Goal: Information Seeking & Learning: Learn about a topic

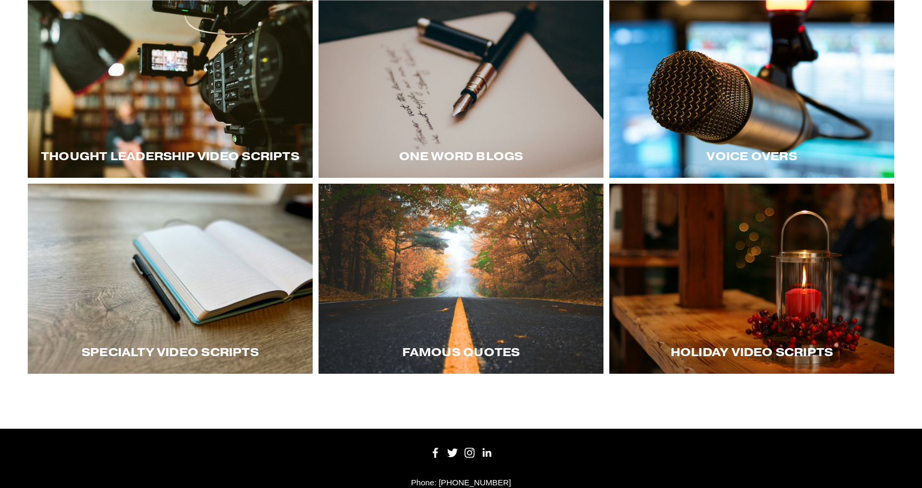
scroll to position [267, 0]
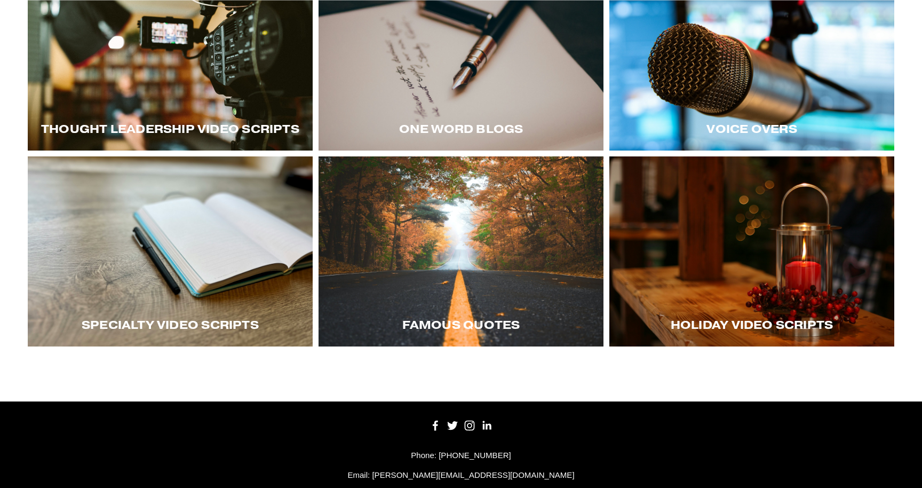
click at [757, 105] on div at bounding box center [751, 56] width 285 height 190
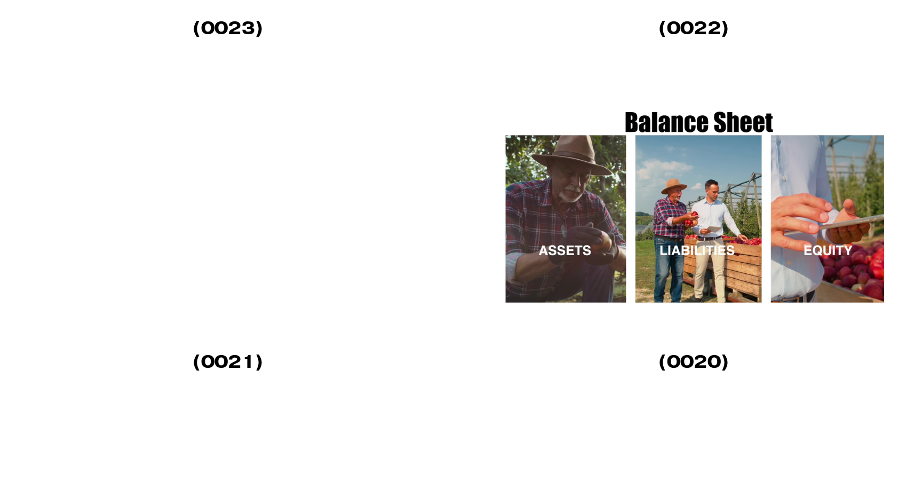
scroll to position [1658, 0]
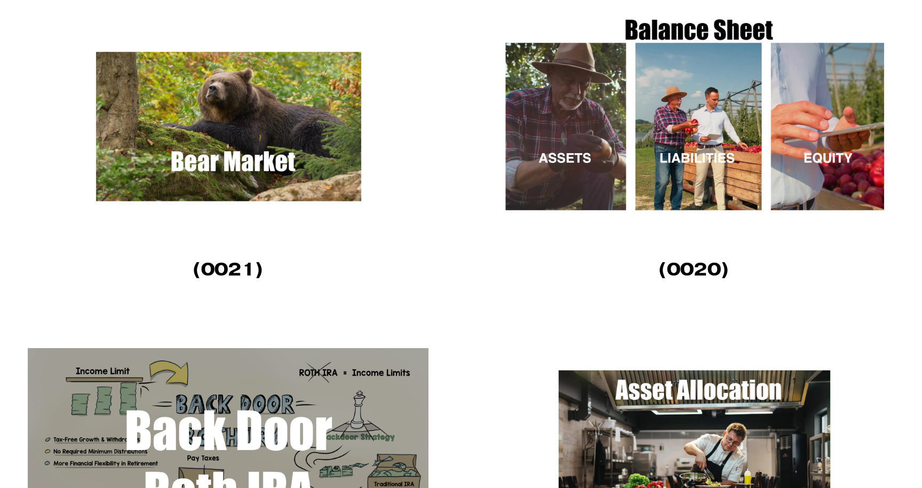
click at [265, 180] on img at bounding box center [229, 127] width 402 height 226
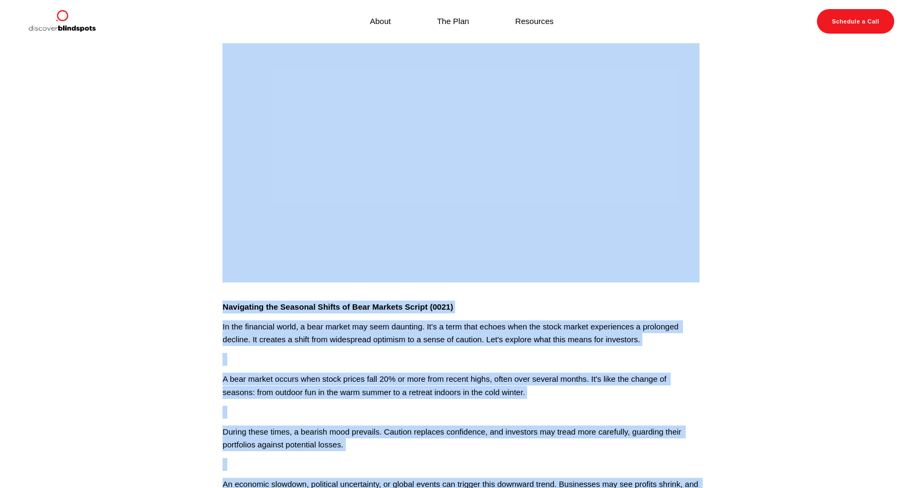
scroll to position [64, 0]
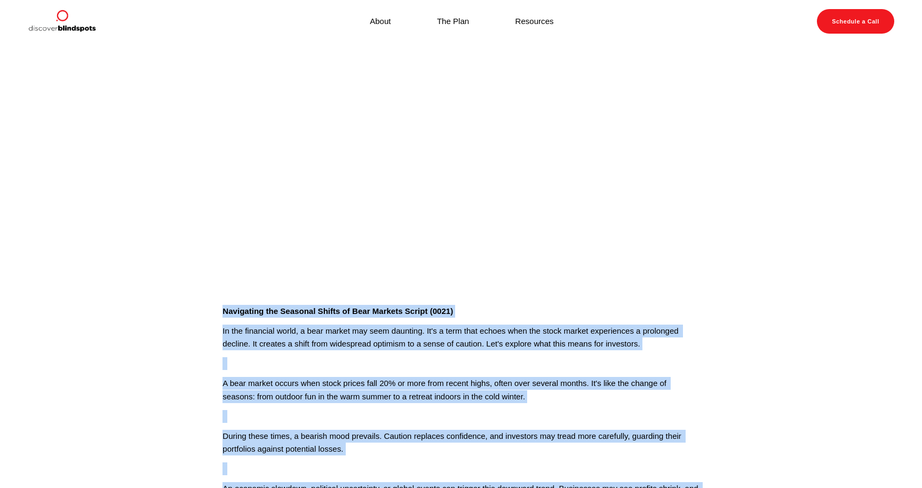
drag, startPoint x: 620, startPoint y: 354, endPoint x: 209, endPoint y: 310, distance: 413.8
click at [209, 310] on article "[DATE] Written By [PERSON_NAME] Navigating the Seasonal Shifts of Bear Markets …" at bounding box center [461, 329] width 922 height 698
copy div "Loremipsum dol Sitametc Adipis el Sedd Eiusmod Tempor (6721) In utl etdolorem a…"
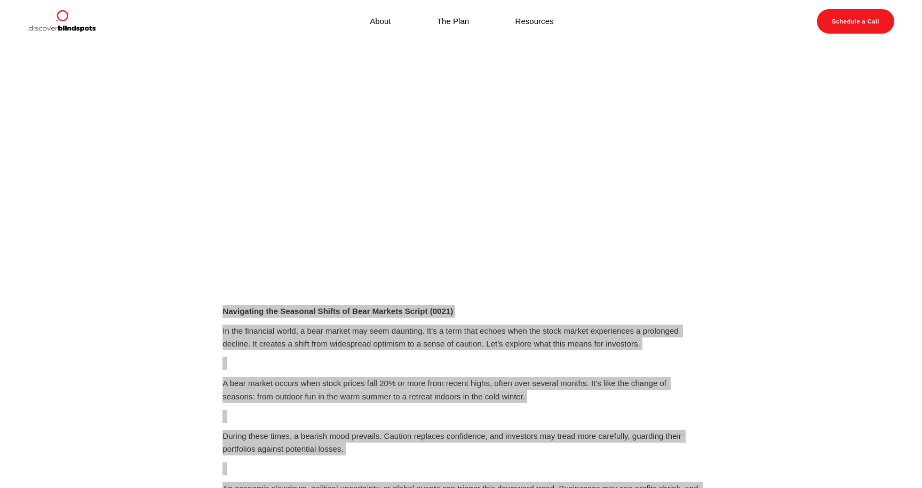
scroll to position [65, 0]
